Goal: Contribute content: Contribute content

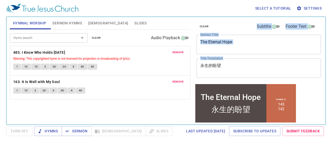
drag, startPoint x: 235, startPoint y: 63, endPoint x: 178, endPoint y: 71, distance: 57.2
click at [178, 71] on div "Hymnal Worship Sermon Hymns Bible Slides Hymn search Hymn search clear Audio Pl…" at bounding box center [166, 69] width 317 height 108
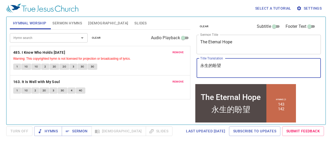
click at [234, 63] on textarea "永生的盼望" at bounding box center [258, 68] width 117 height 10
type textarea "永"
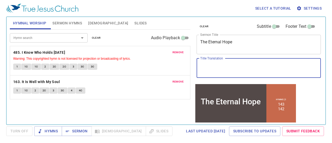
click at [243, 41] on textarea "The Eternal Hope" at bounding box center [258, 44] width 117 height 10
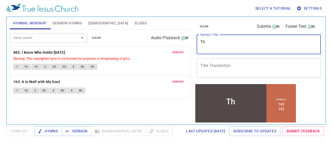
type textarea "T"
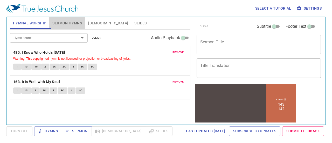
click at [72, 21] on span "Sermon Hymns" at bounding box center [67, 23] width 30 height 6
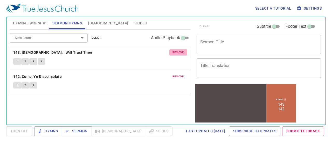
click at [180, 51] on span "remove" at bounding box center [178, 52] width 11 height 5
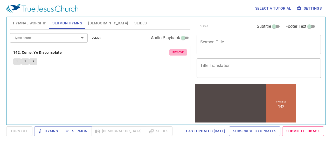
click at [180, 51] on span "remove" at bounding box center [178, 52] width 11 height 5
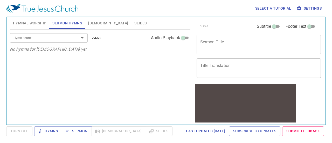
click at [34, 23] on span "Hymnal Worship" at bounding box center [29, 23] width 33 height 6
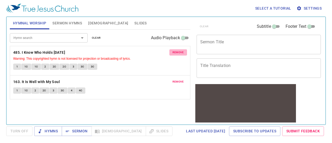
click at [181, 51] on span "remove" at bounding box center [178, 52] width 11 height 5
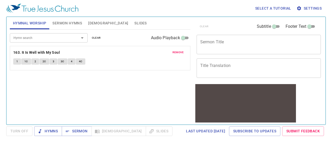
click at [181, 52] on span "remove" at bounding box center [178, 52] width 11 height 5
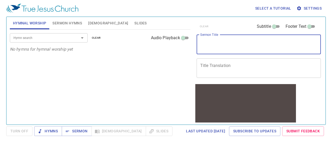
click at [209, 47] on textarea "Sermon Title" at bounding box center [258, 44] width 117 height 10
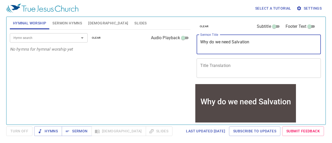
type textarea "Why do we need Salvation"
click at [63, 26] on span "Sermon Hymns" at bounding box center [67, 23] width 30 height 6
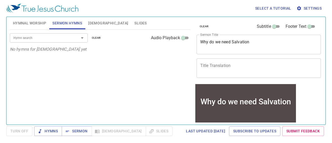
click at [49, 39] on input "Hymn search" at bounding box center [40, 38] width 59 height 6
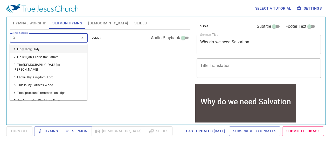
type input "34"
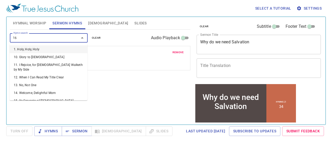
type input "163"
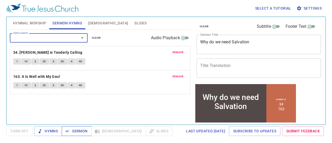
click at [73, 132] on span "Sermon" at bounding box center [77, 131] width 22 height 6
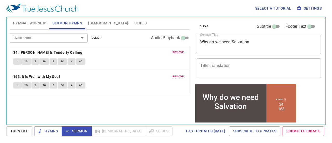
click at [225, 60] on div "x Title Translation" at bounding box center [259, 67] width 125 height 19
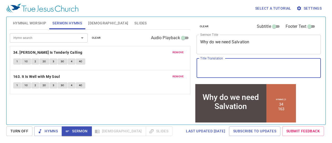
paste textarea "我们为什么需要拯救？"
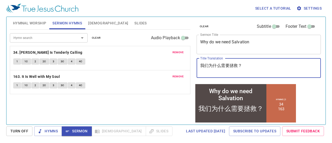
type textarea "我们为什么需要拯救？"
click at [97, 23] on span "[DEMOGRAPHIC_DATA]" at bounding box center [108, 23] width 40 height 6
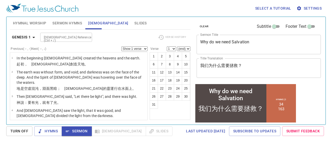
click at [73, 22] on span "Sermon Hymns" at bounding box center [67, 23] width 30 height 6
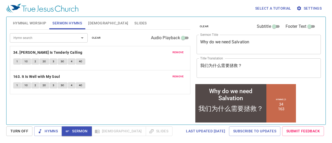
click at [53, 60] on span "3" at bounding box center [54, 61] width 2 height 5
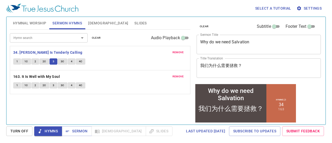
click at [62, 64] on button "3C" at bounding box center [63, 61] width 10 height 6
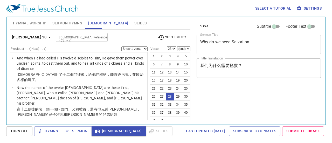
select select "28"
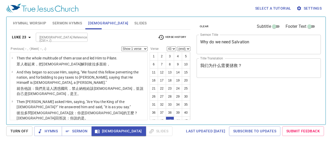
select select "43"
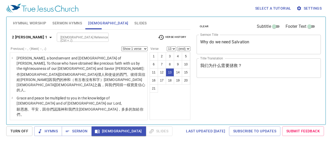
select select "13"
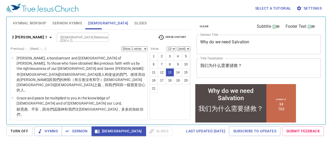
scroll to position [255, 0]
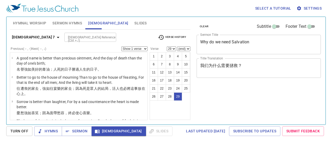
select select "29"
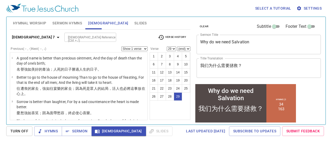
scroll to position [545, 0]
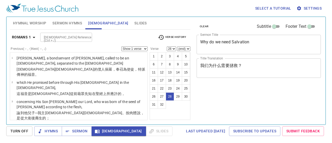
select select "28"
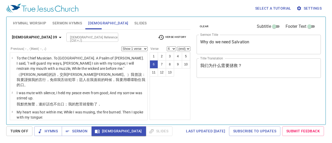
select select "6"
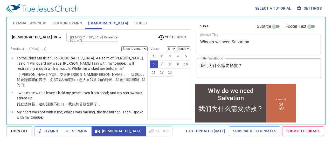
scroll to position [89, 0]
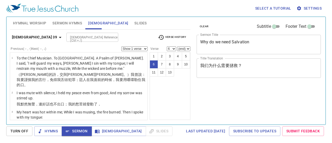
select select "6"
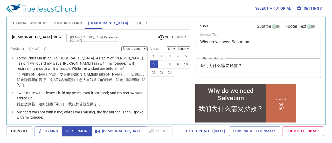
scroll to position [89, 0]
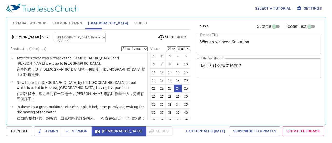
select select "24"
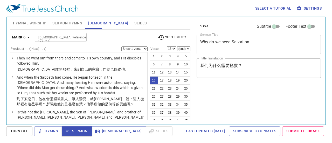
select select "16"
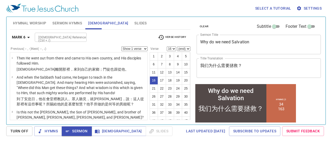
scroll to position [184, 0]
